Goal: Task Accomplishment & Management: Use online tool/utility

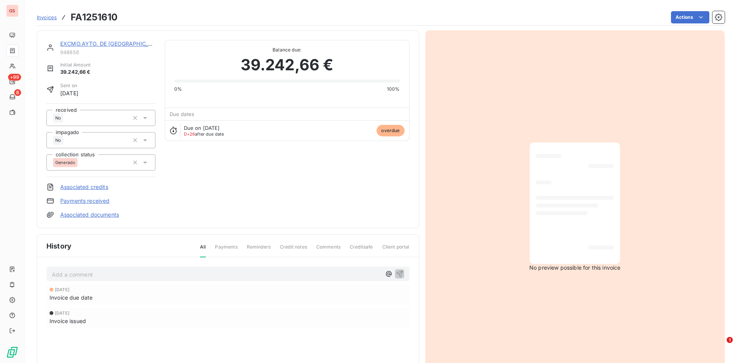
scroll to position [1, 0]
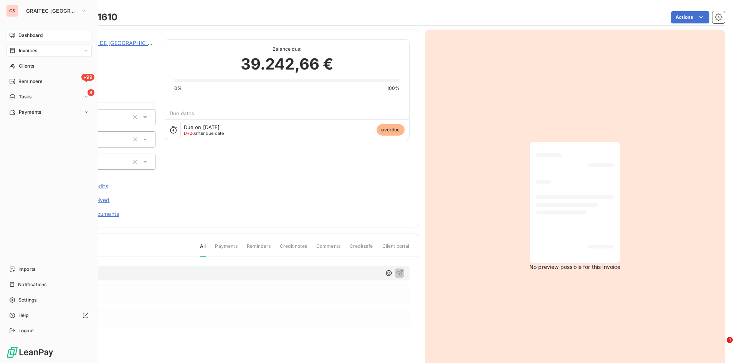
click at [17, 36] on div "Dashboard" at bounding box center [49, 35] width 86 height 12
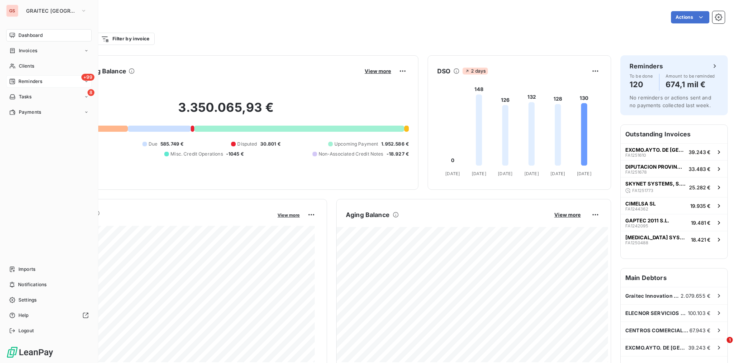
click at [26, 86] on div "+99 Reminders" at bounding box center [49, 81] width 86 height 12
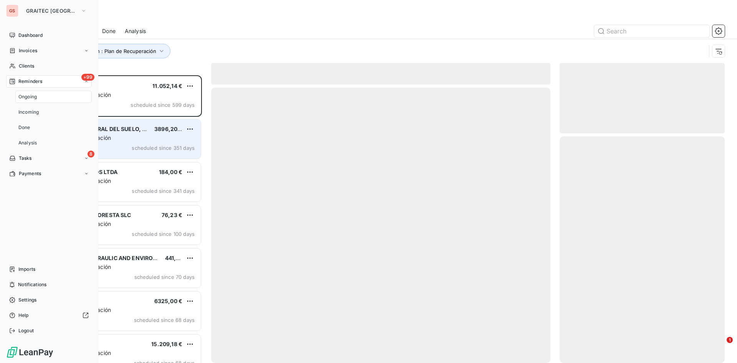
scroll to position [282, 159]
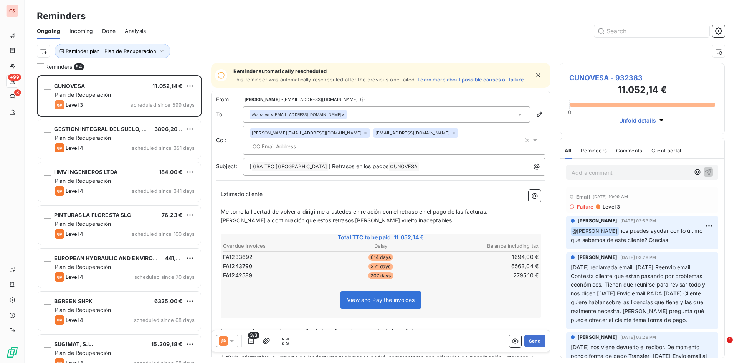
click at [131, 30] on span "Analysis" at bounding box center [135, 31] width 21 height 8
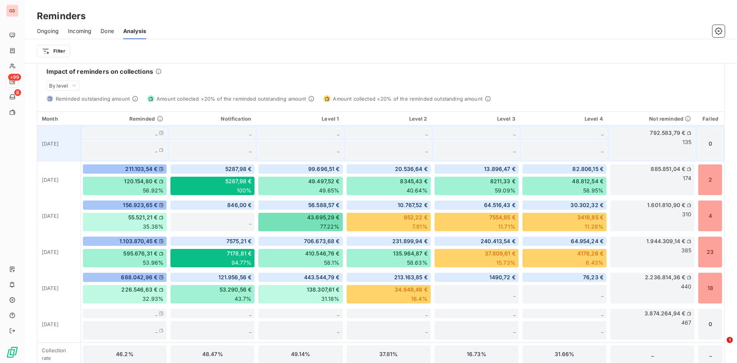
scroll to position [203, 0]
